Goal: Task Accomplishment & Management: Manage account settings

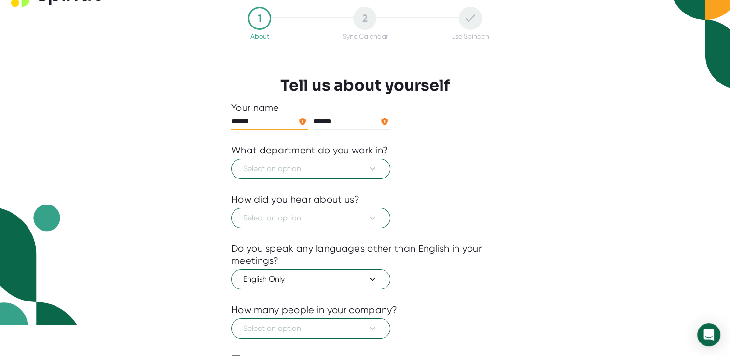
scroll to position [48, 0]
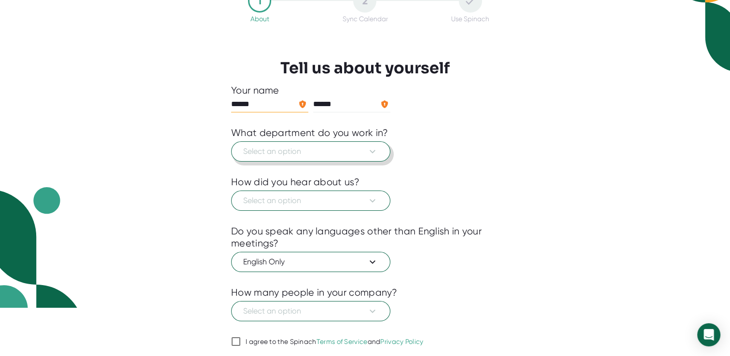
click at [342, 154] on span "Select an option" at bounding box center [310, 152] width 135 height 12
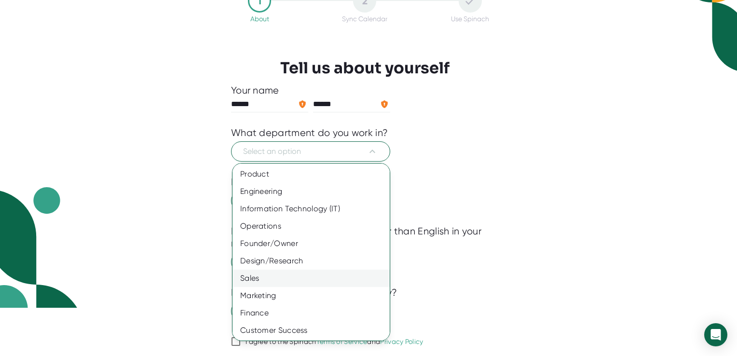
click at [283, 276] on div "Sales" at bounding box center [314, 278] width 164 height 17
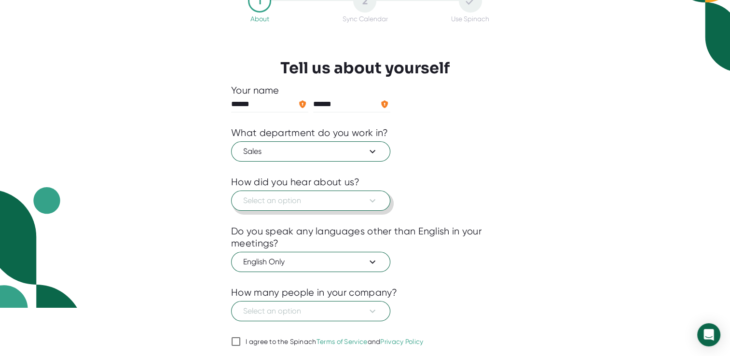
click at [327, 201] on span "Select an option" at bounding box center [310, 201] width 135 height 12
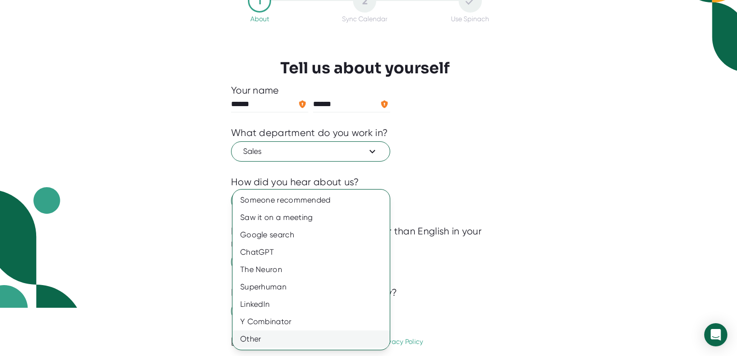
click at [303, 345] on div "Other" at bounding box center [310, 338] width 157 height 17
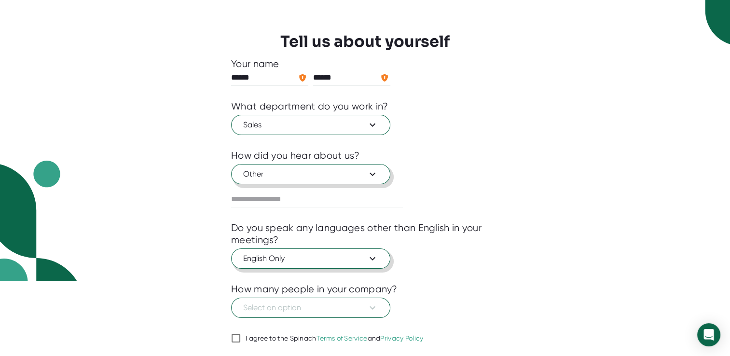
scroll to position [96, 0]
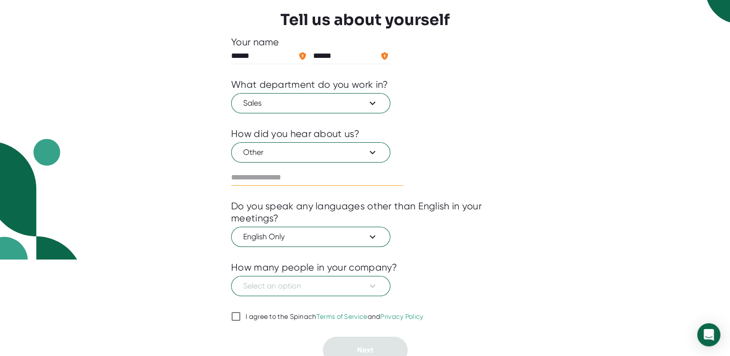
click at [330, 174] on input "text" at bounding box center [317, 177] width 172 height 15
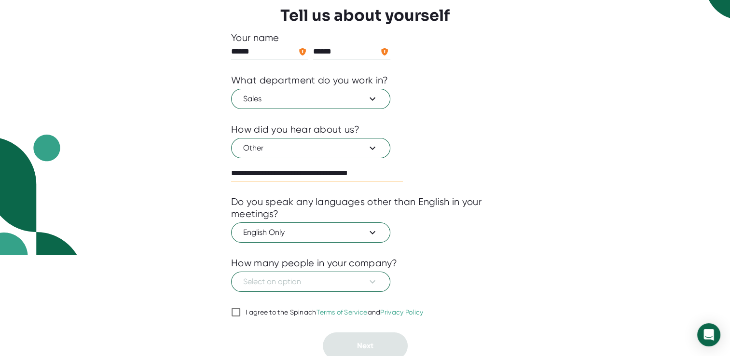
scroll to position [102, 0]
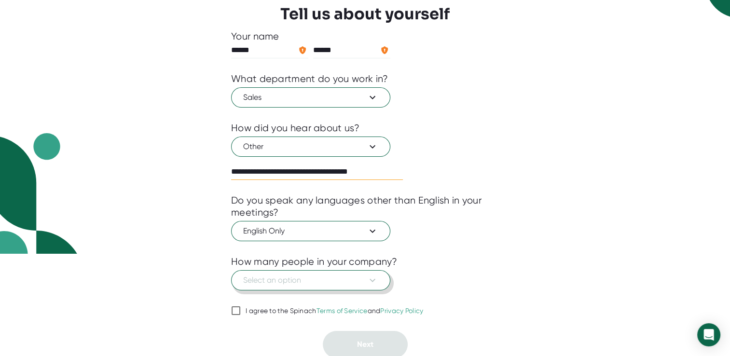
type input "**********"
click at [304, 277] on span "Select an option" at bounding box center [310, 280] width 135 height 12
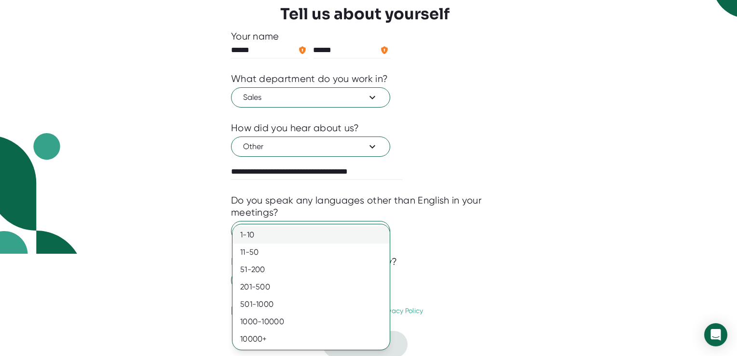
click at [299, 233] on div "1-10" at bounding box center [310, 234] width 157 height 17
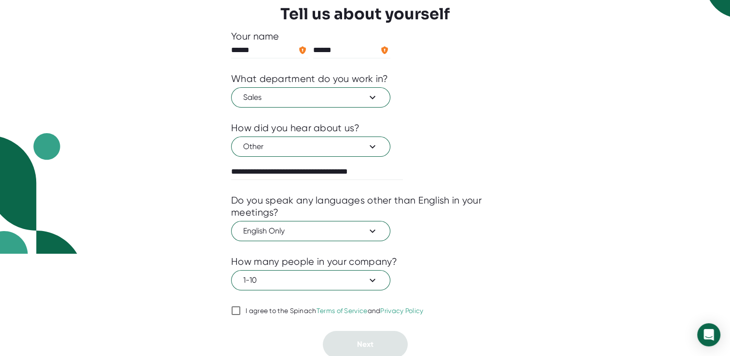
click at [239, 312] on input "I agree to the Spinach Terms of Service and Privacy Policy" at bounding box center [236, 311] width 10 height 12
checkbox input "true"
click at [369, 344] on span "Next" at bounding box center [365, 343] width 16 height 9
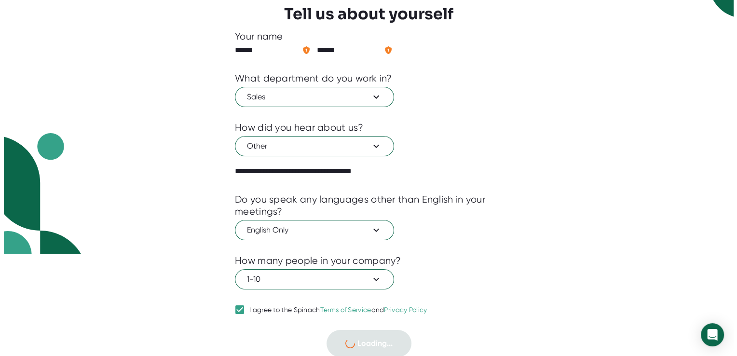
scroll to position [0, 0]
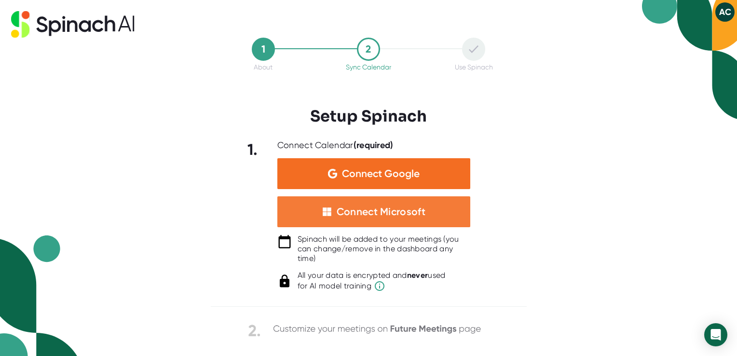
click at [393, 213] on div "Connect Microsoft" at bounding box center [381, 211] width 89 height 13
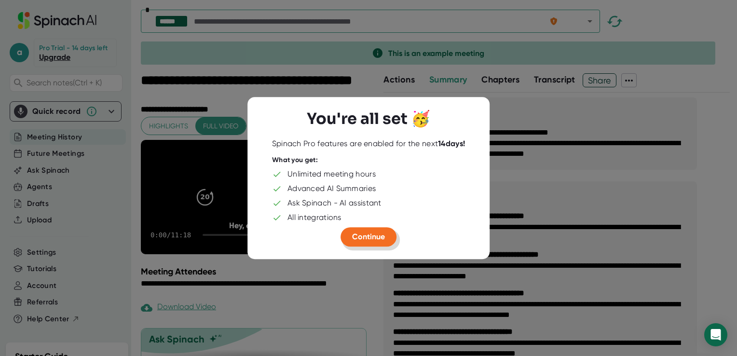
click at [372, 237] on span "Continue" at bounding box center [368, 236] width 33 height 9
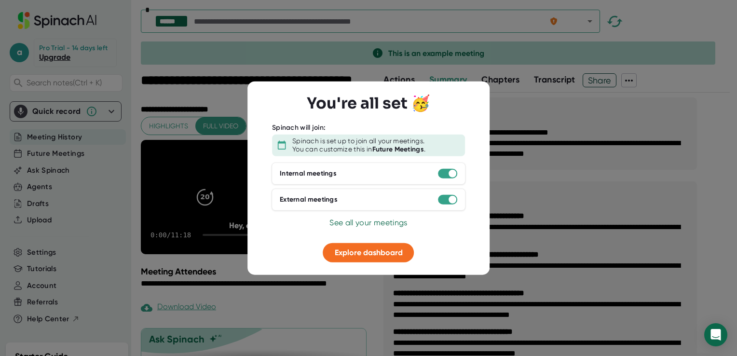
click at [375, 221] on span "See all your meetings" at bounding box center [368, 221] width 78 height 9
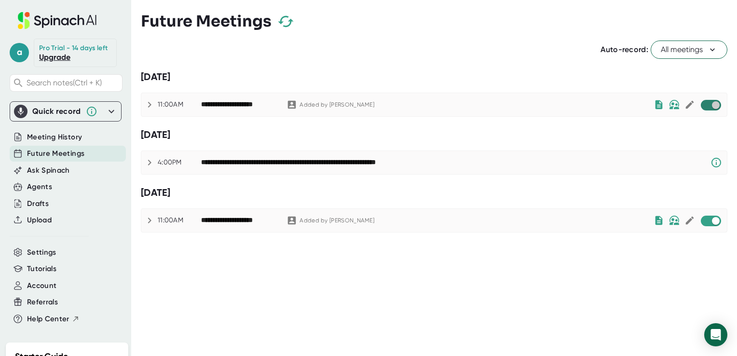
click at [710, 106] on input "checkbox" at bounding box center [715, 105] width 27 height 9
checkbox input "true"
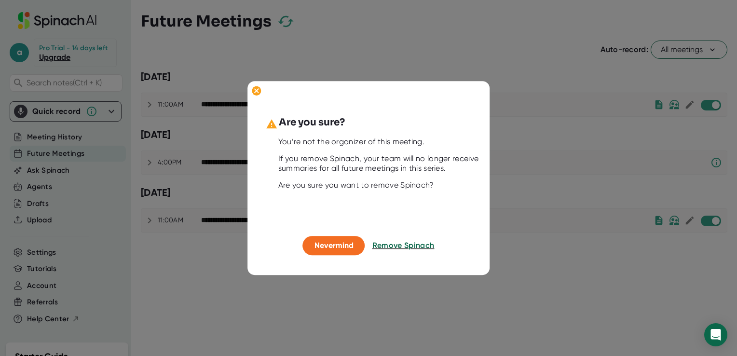
click at [384, 242] on span "Remove Spinach" at bounding box center [403, 245] width 62 height 9
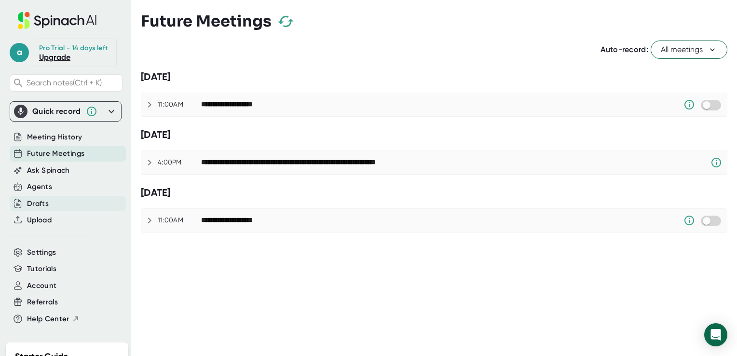
click at [43, 200] on div "Drafts" at bounding box center [38, 203] width 22 height 11
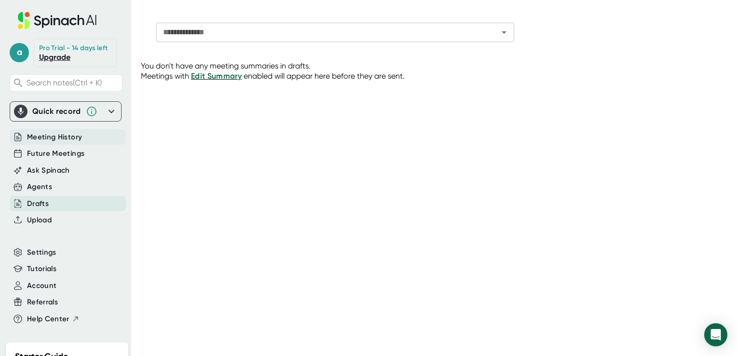
click at [49, 136] on span "Meeting History" at bounding box center [54, 137] width 55 height 11
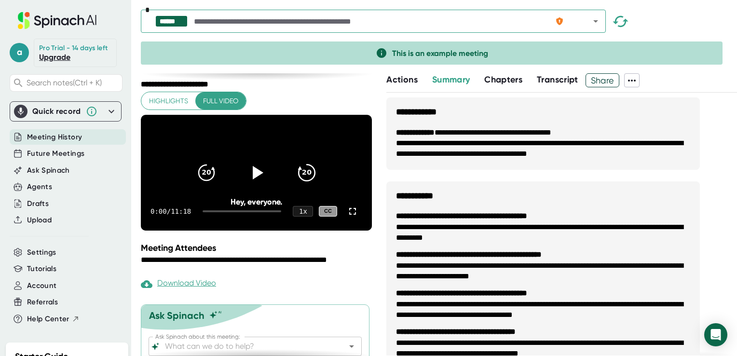
scroll to position [71, 0]
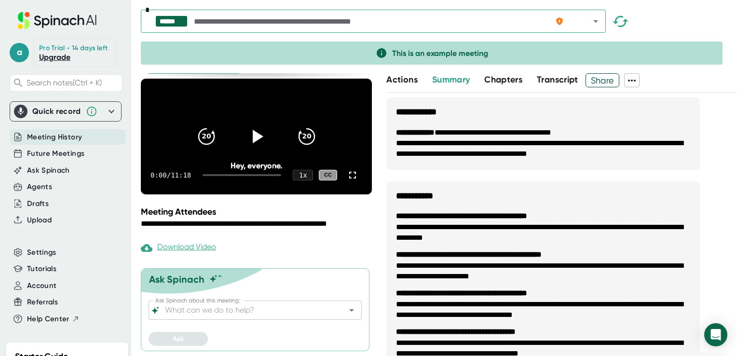
click at [346, 314] on icon "Open" at bounding box center [352, 310] width 12 height 12
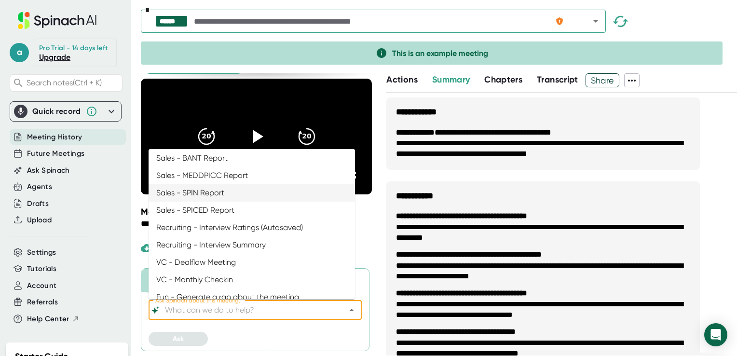
scroll to position [459, 0]
